Goal: Transaction & Acquisition: Obtain resource

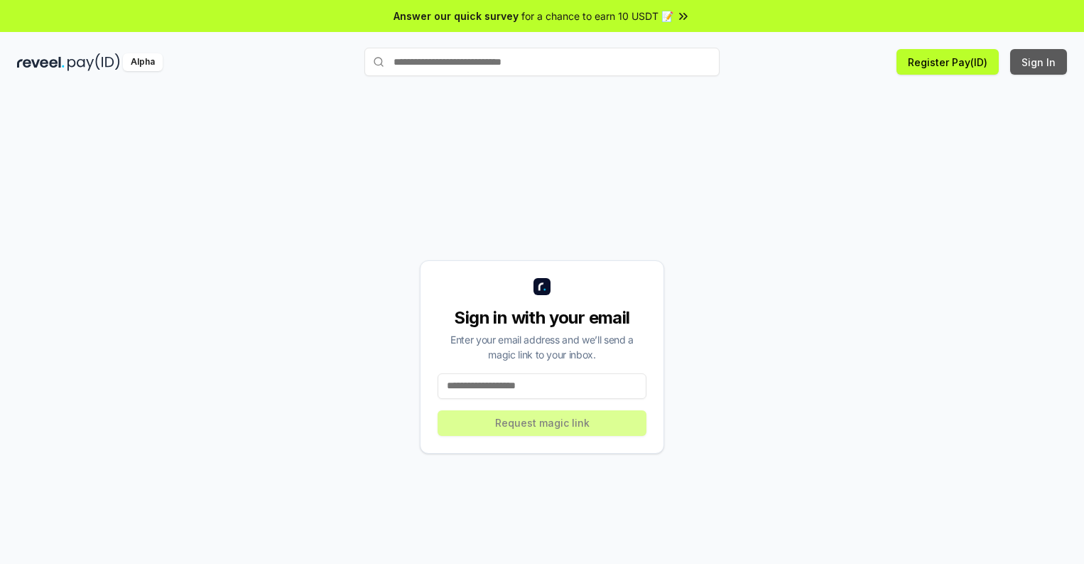
click at [1040, 62] on button "Sign In" at bounding box center [1039, 62] width 57 height 26
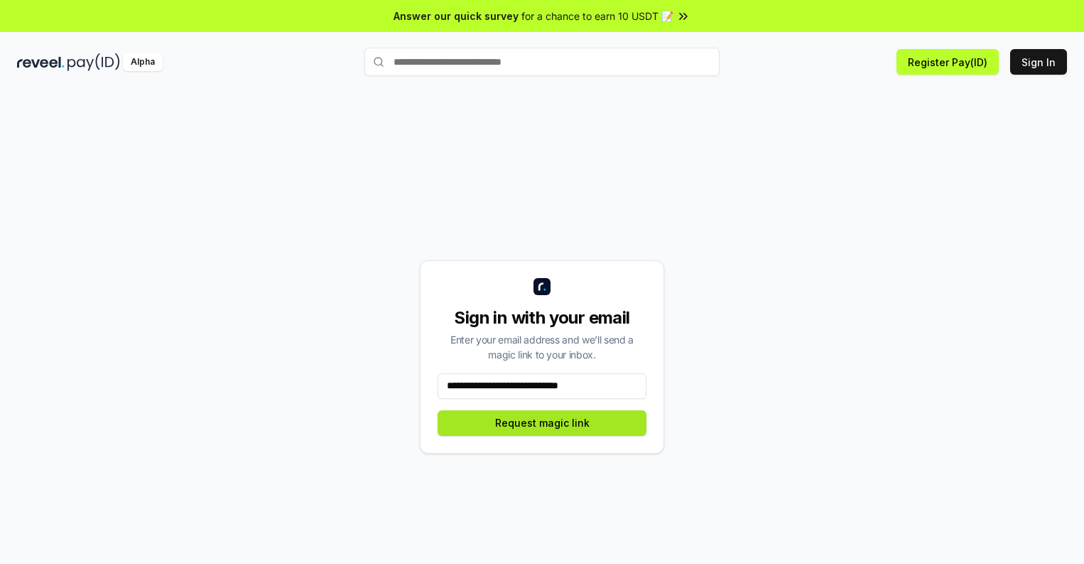
type input "**********"
click at [542, 422] on button "Request magic link" at bounding box center [542, 423] width 209 height 26
